Goal: Information Seeking & Learning: Learn about a topic

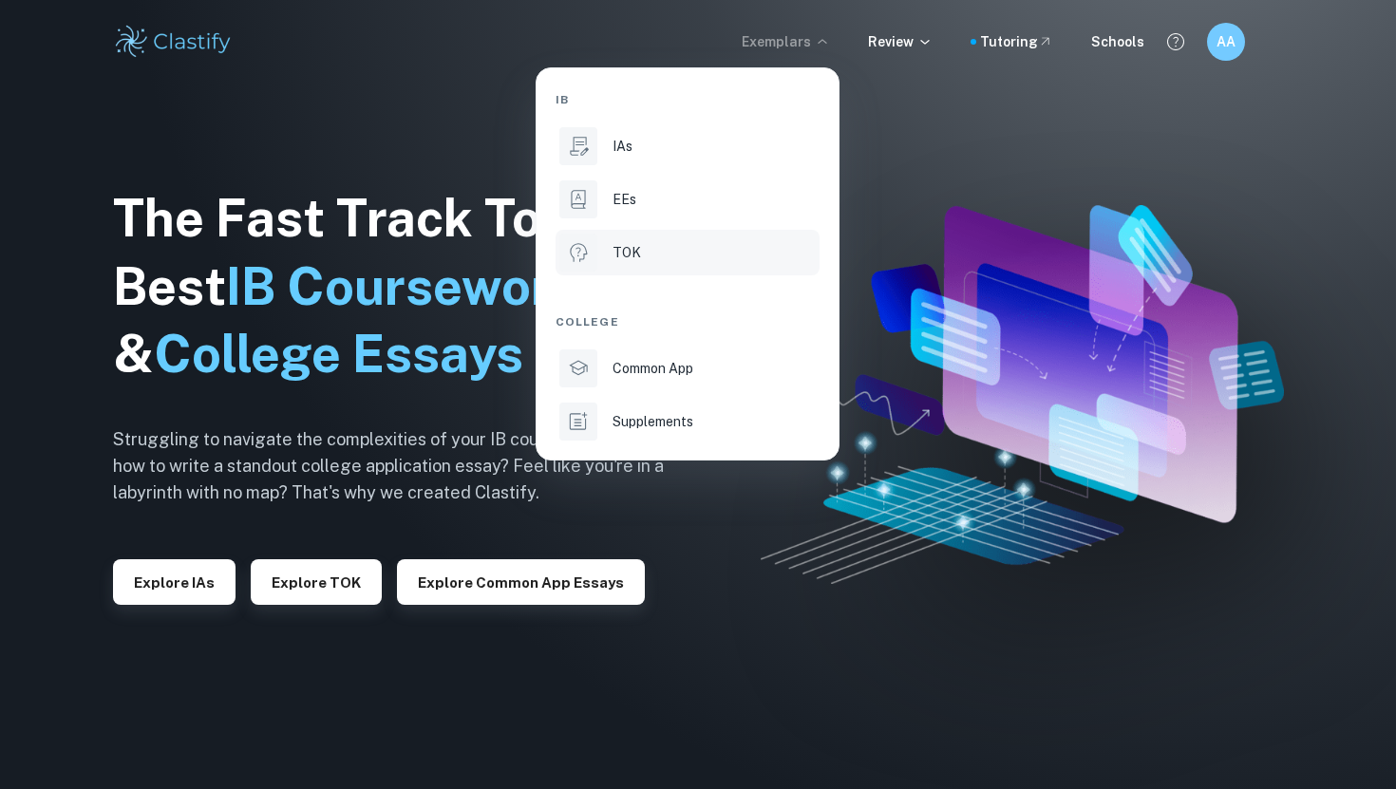
click at [792, 248] on div "TOK" at bounding box center [714, 252] width 203 height 21
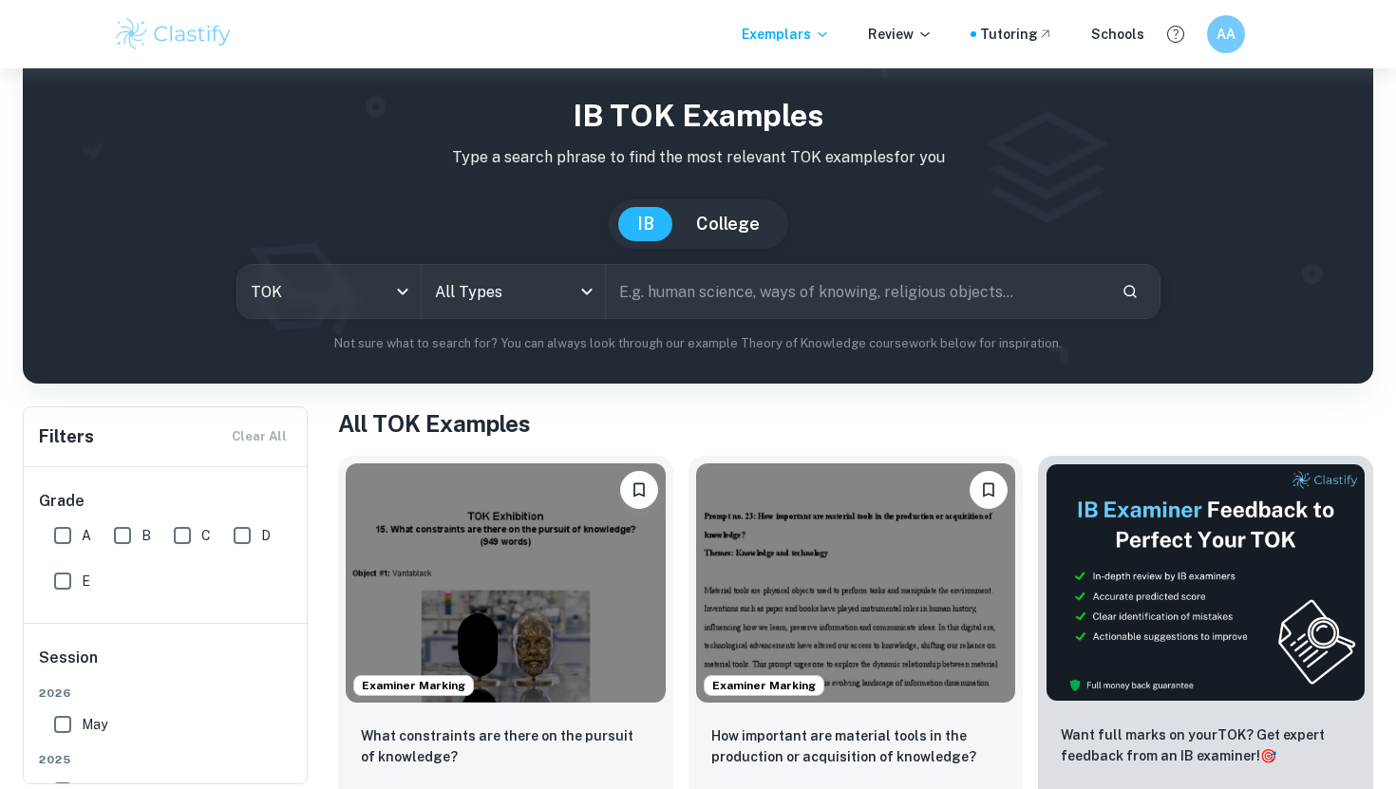
scroll to position [47, 0]
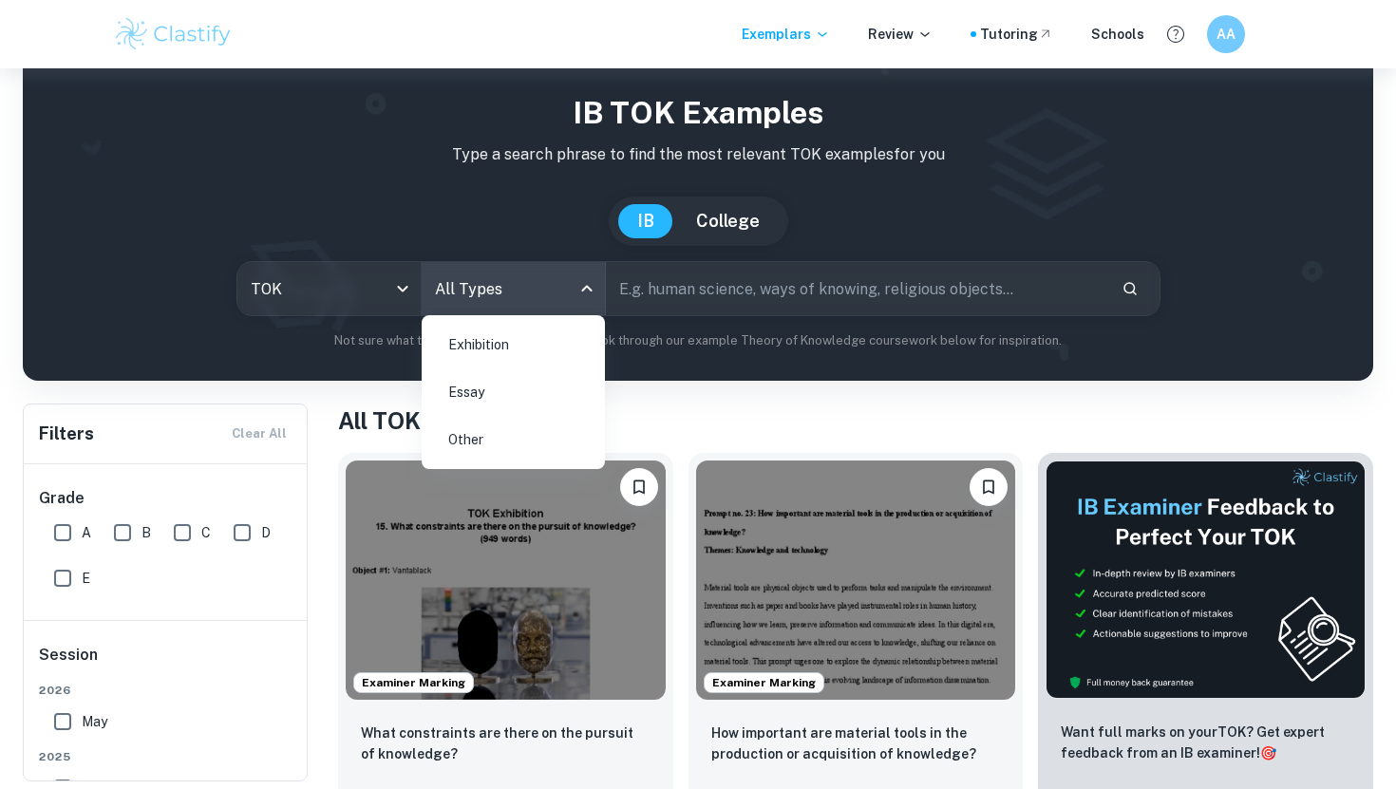
click at [532, 292] on body "We value your privacy We use cookies to enhance your browsing experience, serve…" at bounding box center [698, 416] width 1396 height 789
click at [530, 393] on li "Essay" at bounding box center [513, 392] width 168 height 44
